Goal: Information Seeking & Learning: Learn about a topic

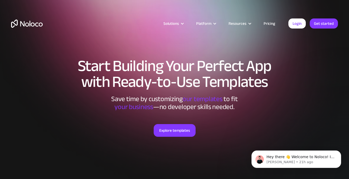
scroll to position [297, 0]
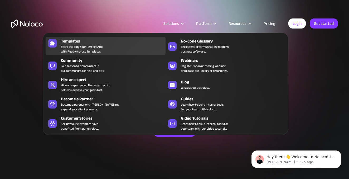
click at [96, 46] on span "Start Building Your Perfect App with Ready-to-Use Templates" at bounding box center [82, 48] width 42 height 9
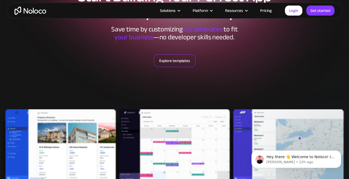
click at [169, 61] on link "Explore templates" at bounding box center [175, 60] width 42 height 13
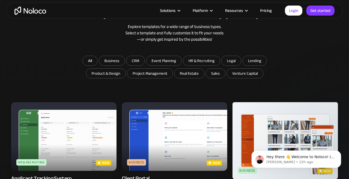
scroll to position [283, 0]
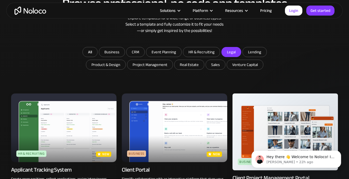
click at [233, 52] on input "Legal" at bounding box center [231, 51] width 19 height 9
checkbox input "true"
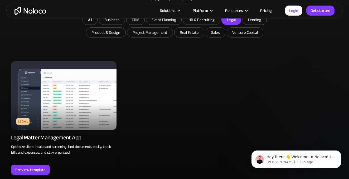
scroll to position [346, 0]
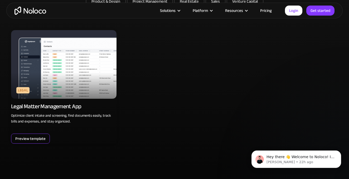
click at [39, 137] on div "Preview template" at bounding box center [30, 138] width 30 height 7
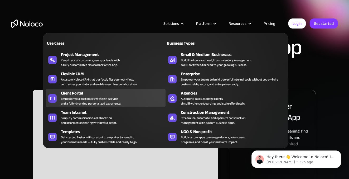
click at [67, 95] on div "Client Portal" at bounding box center [114, 93] width 107 height 6
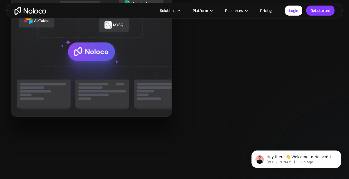
scroll to position [689, 0]
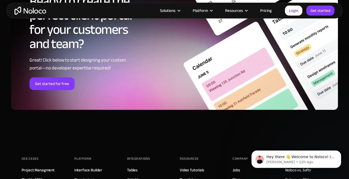
scroll to position [2931, 0]
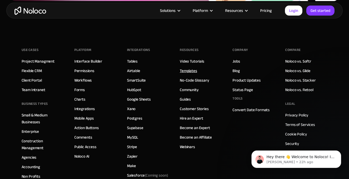
click at [192, 71] on link "Templates" at bounding box center [188, 70] width 17 height 7
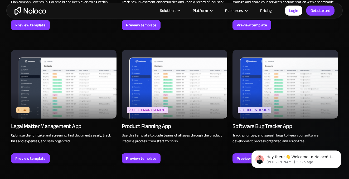
scroll to position [1453, 0]
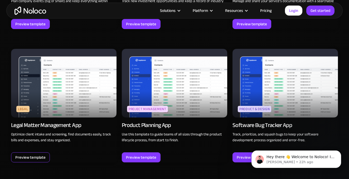
click at [40, 154] on div "Preview template" at bounding box center [30, 157] width 30 height 7
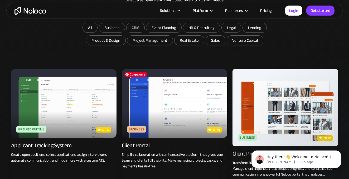
scroll to position [332, 0]
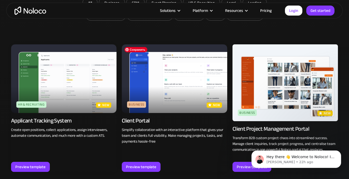
click at [174, 73] on img at bounding box center [174, 78] width 105 height 69
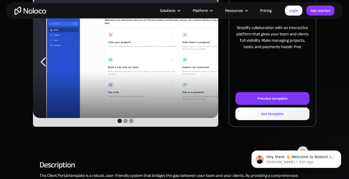
scroll to position [114, 0]
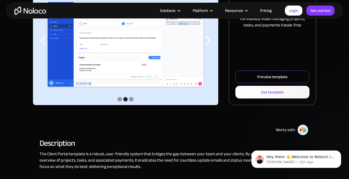
click at [281, 76] on div "Preview template" at bounding box center [272, 76] width 30 height 7
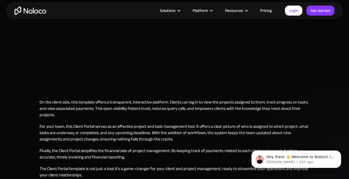
scroll to position [242, 0]
